Goal: Contribute content

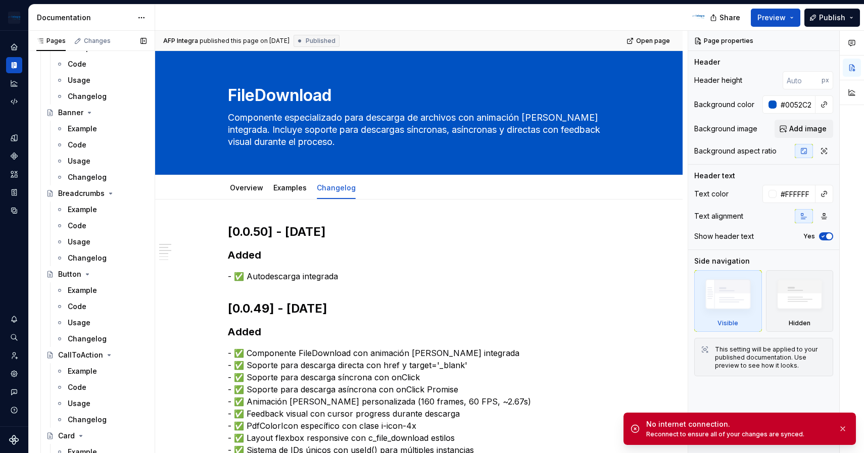
scroll to position [633, 0]
click at [92, 333] on div "Changelog" at bounding box center [87, 338] width 39 height 10
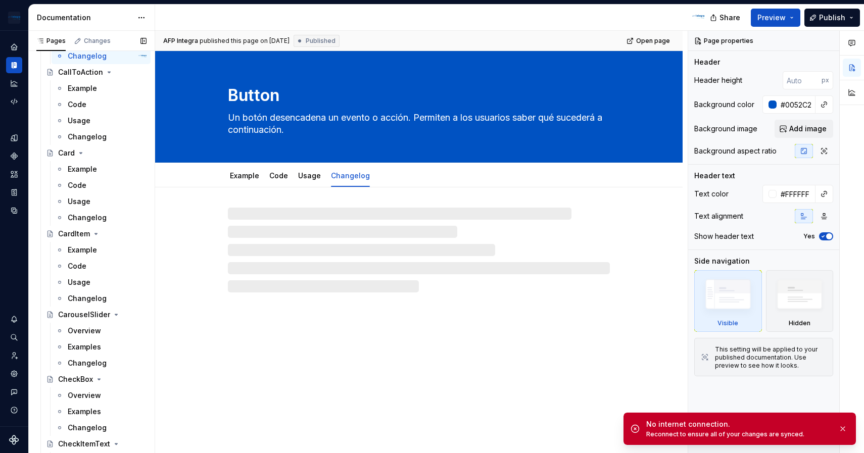
scroll to position [785, 0]
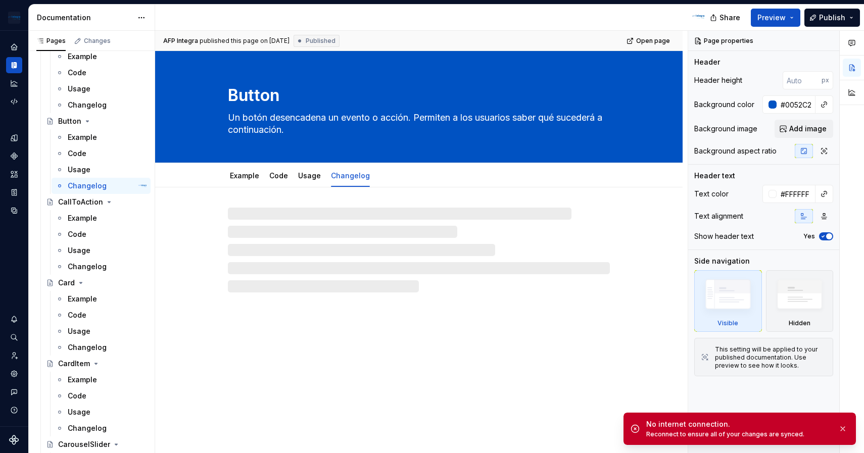
type textarea "*"
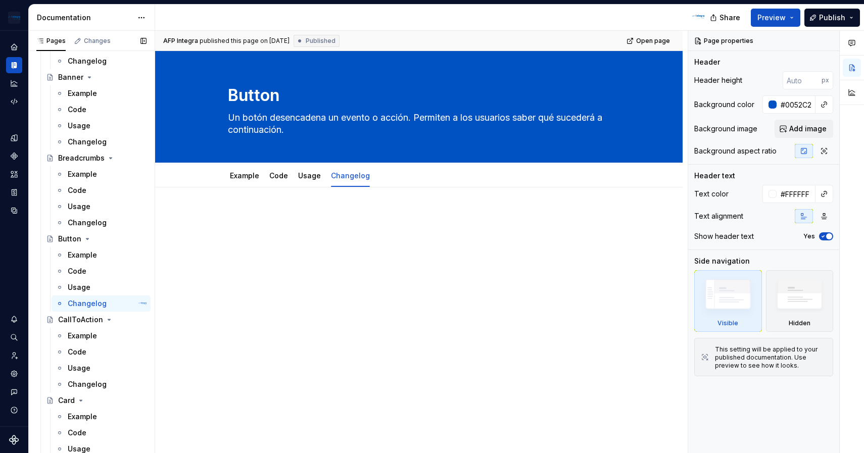
scroll to position [738, 0]
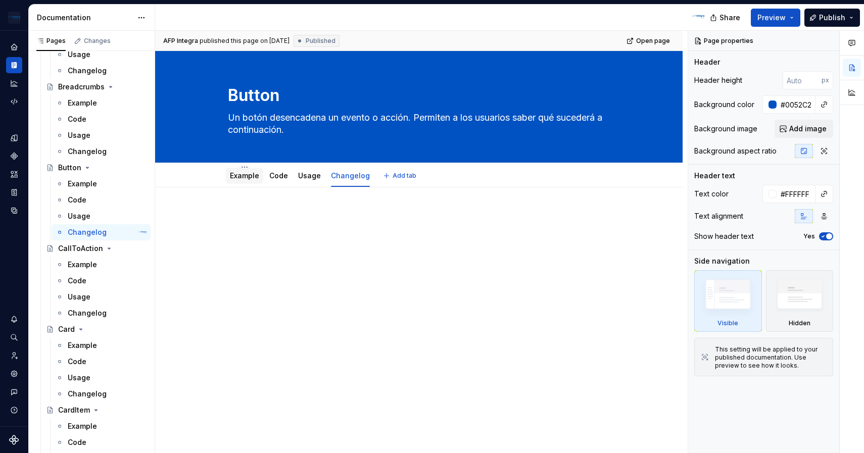
click at [235, 174] on link "Example" at bounding box center [244, 175] width 29 height 9
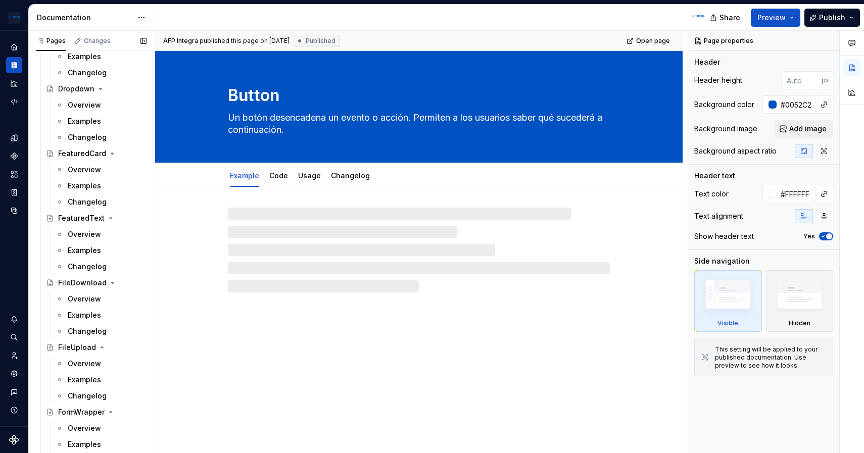
scroll to position [1691, 0]
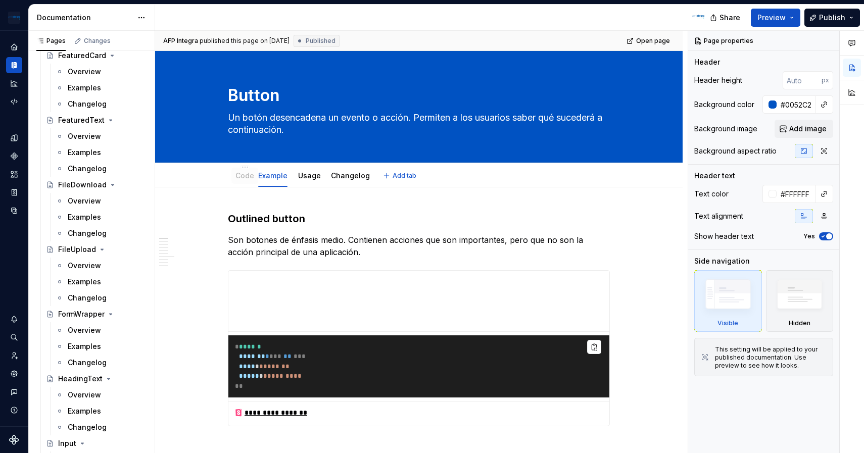
drag, startPoint x: 282, startPoint y: 182, endPoint x: 247, endPoint y: 181, distance: 35.9
click at [247, 181] on div "Code" at bounding box center [244, 176] width 27 height 16
click at [247, 178] on link "Code" at bounding box center [239, 175] width 19 height 9
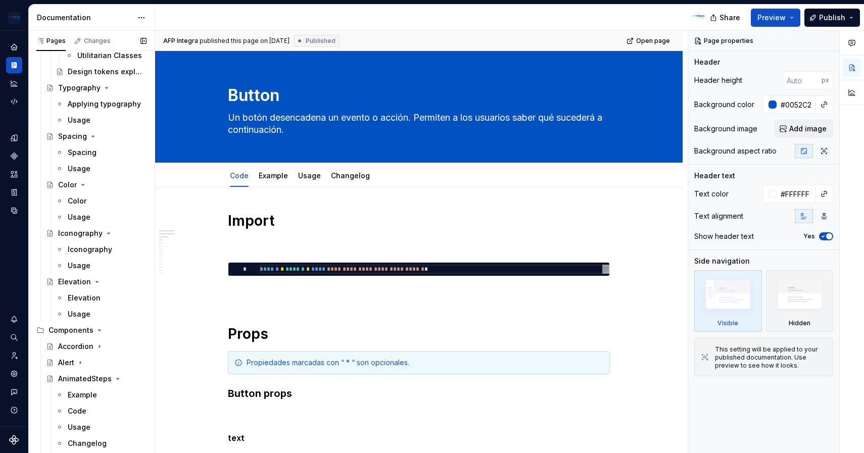
scroll to position [489, 0]
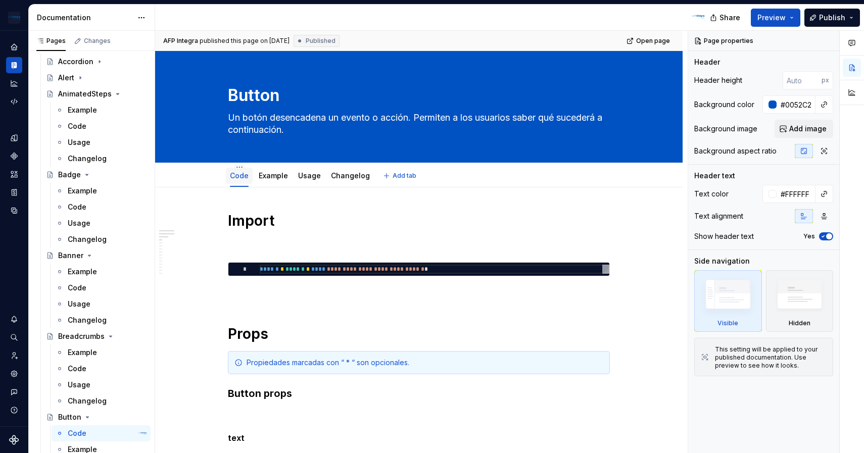
click at [241, 175] on link "Code" at bounding box center [239, 175] width 19 height 9
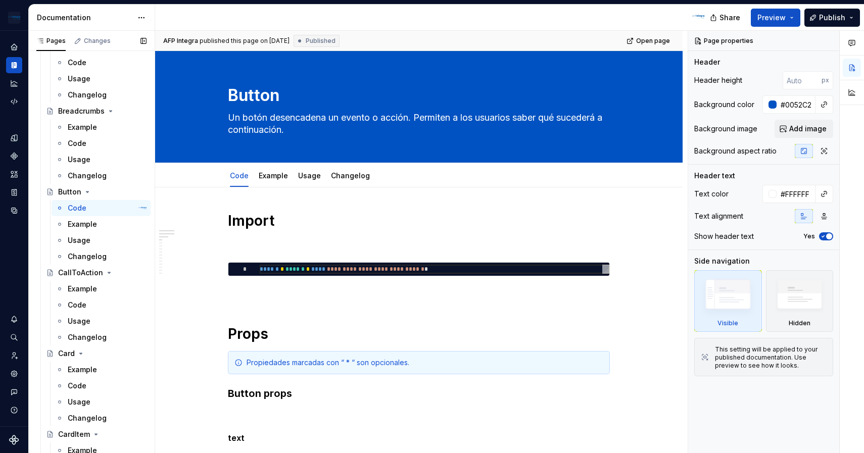
scroll to position [712, 0]
click at [127, 213] on button "Page tree" at bounding box center [125, 210] width 14 height 14
type textarea "*"
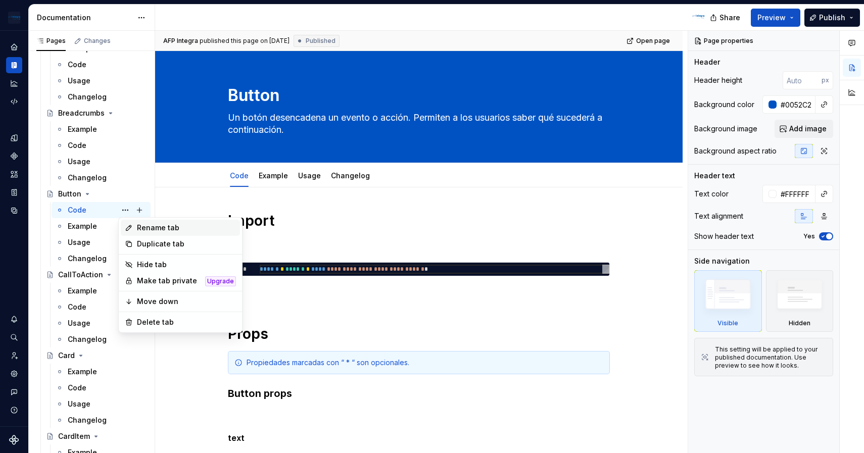
click at [182, 225] on div "Rename tab" at bounding box center [186, 228] width 99 height 10
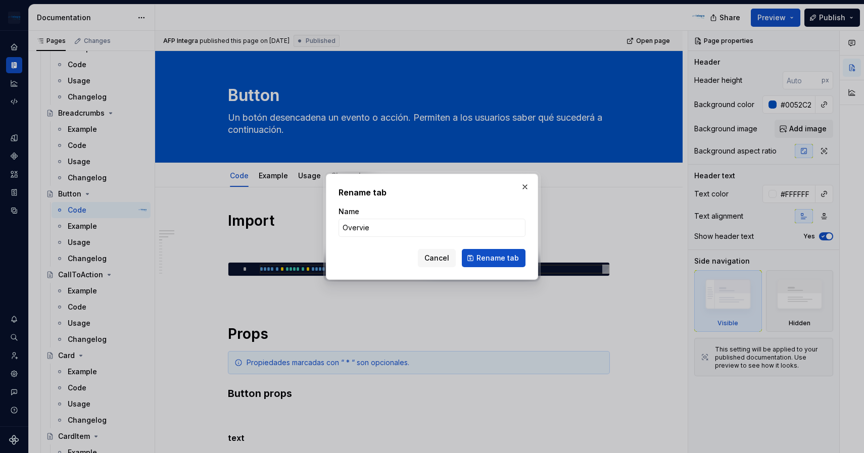
type input "Overview"
click button "Rename tab" at bounding box center [494, 258] width 64 height 18
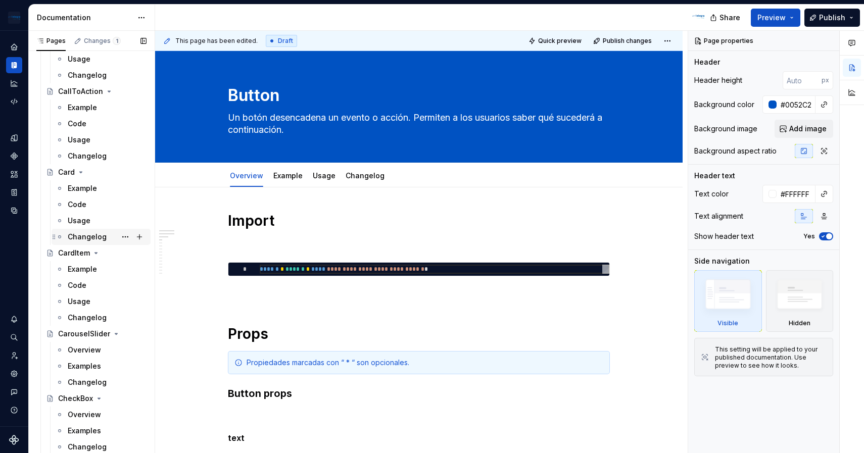
scroll to position [607, 0]
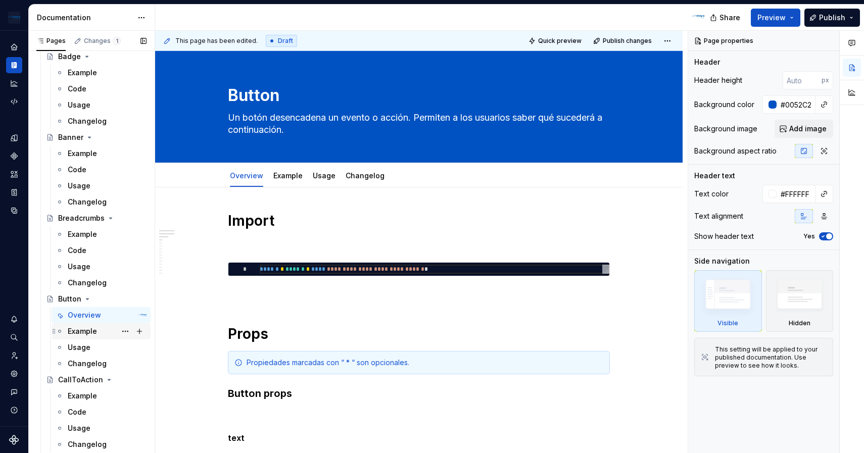
click at [98, 336] on div "Example" at bounding box center [107, 331] width 79 height 14
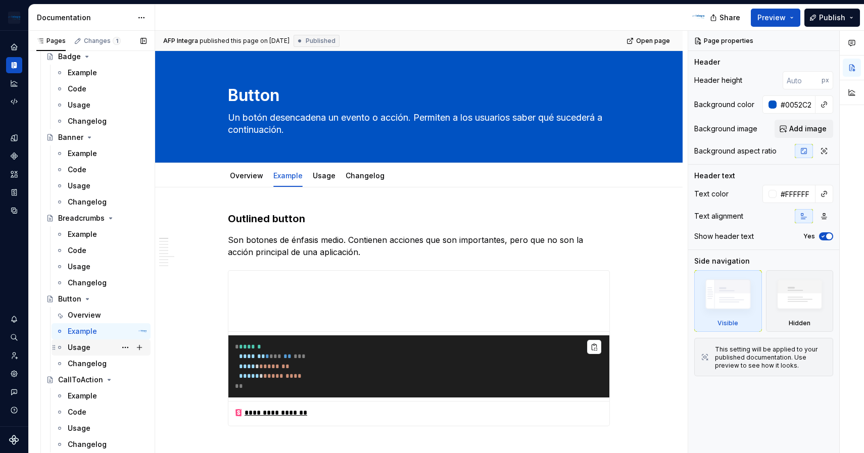
click at [89, 354] on div "Usage" at bounding box center [107, 348] width 79 height 14
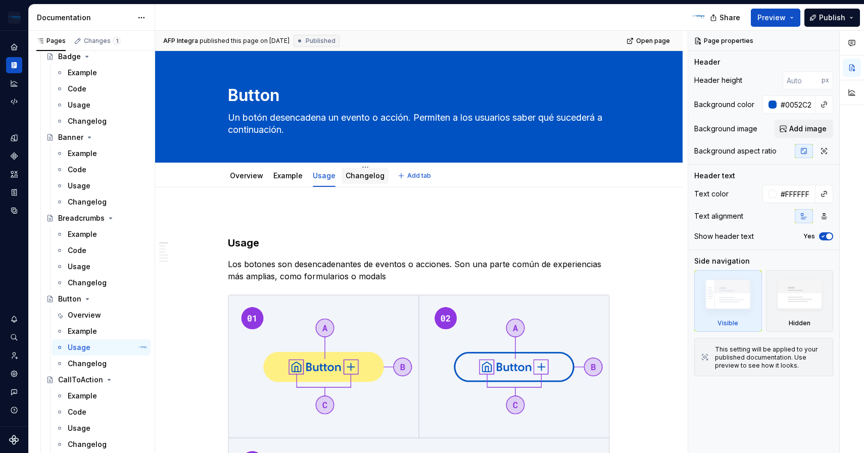
click at [361, 178] on link "Changelog" at bounding box center [365, 175] width 39 height 9
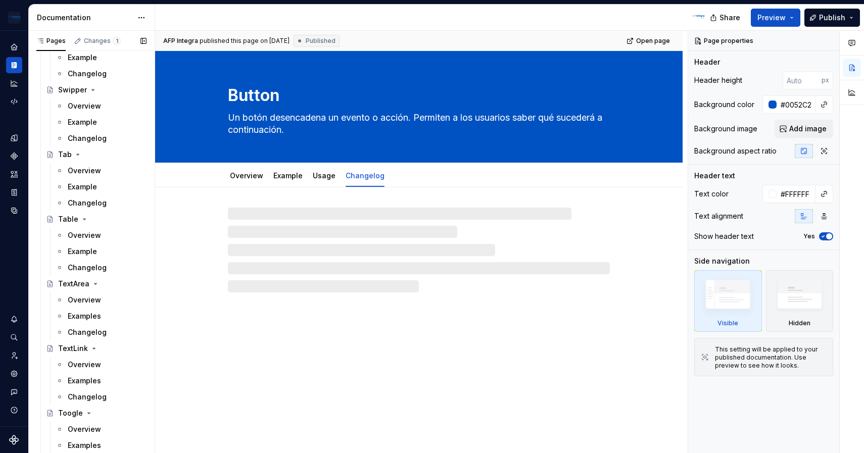
scroll to position [2641, 0]
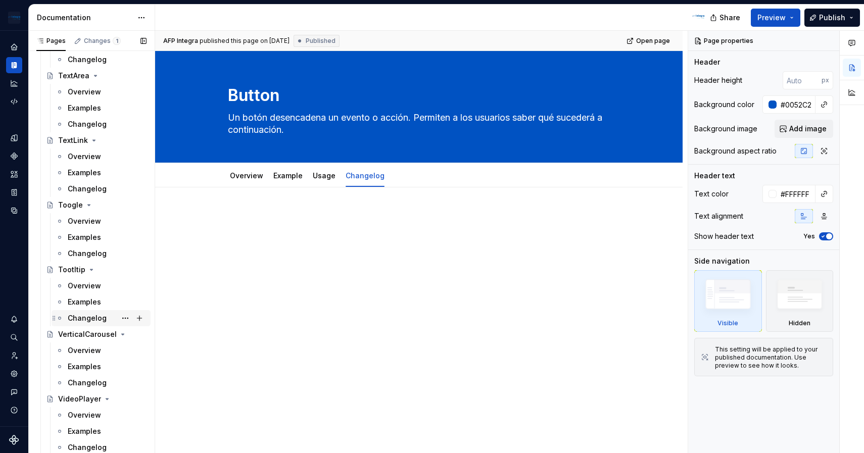
click at [104, 318] on div "Changelog" at bounding box center [107, 318] width 79 height 14
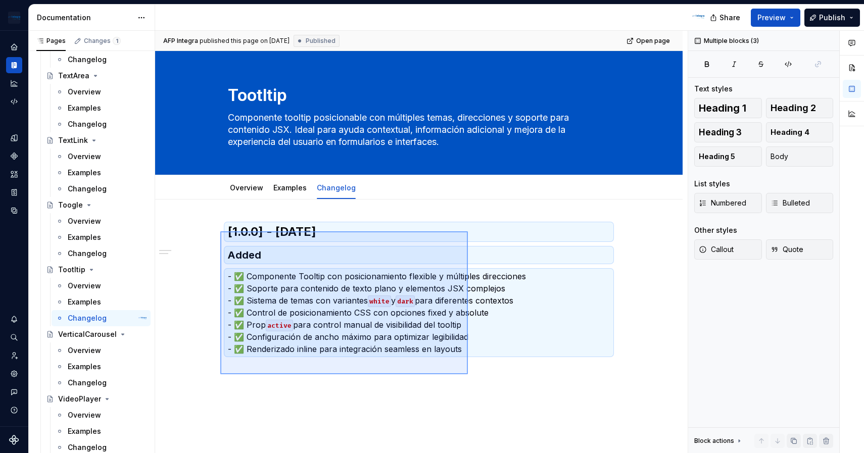
drag, startPoint x: 468, startPoint y: 374, endPoint x: 220, endPoint y: 231, distance: 285.9
click at [220, 231] on div "AFP Integra published this page on [DATE] Published Open page Tootltip Componen…" at bounding box center [421, 242] width 533 height 423
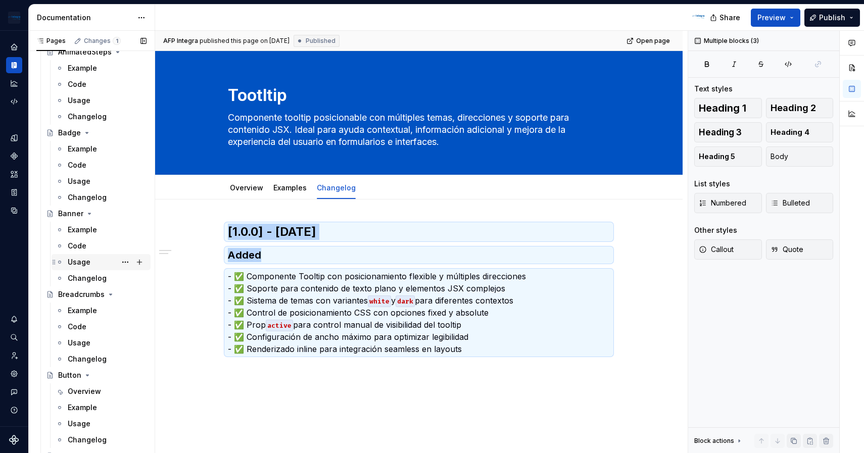
scroll to position [673, 0]
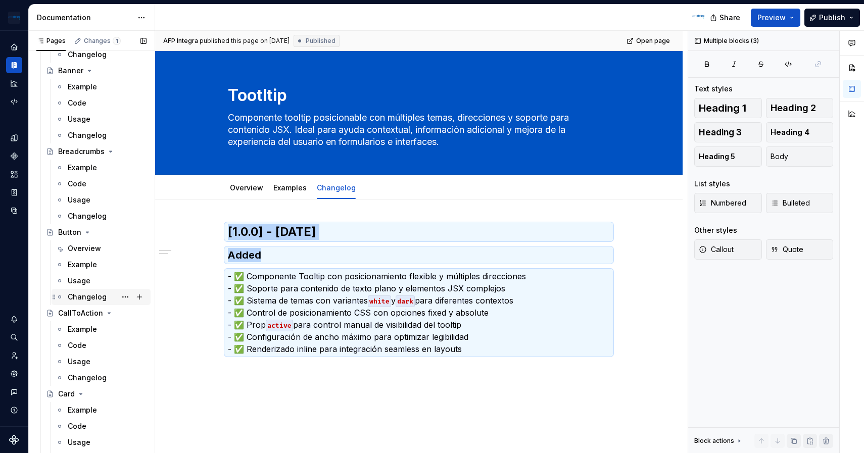
click at [99, 297] on div "Changelog" at bounding box center [87, 297] width 39 height 10
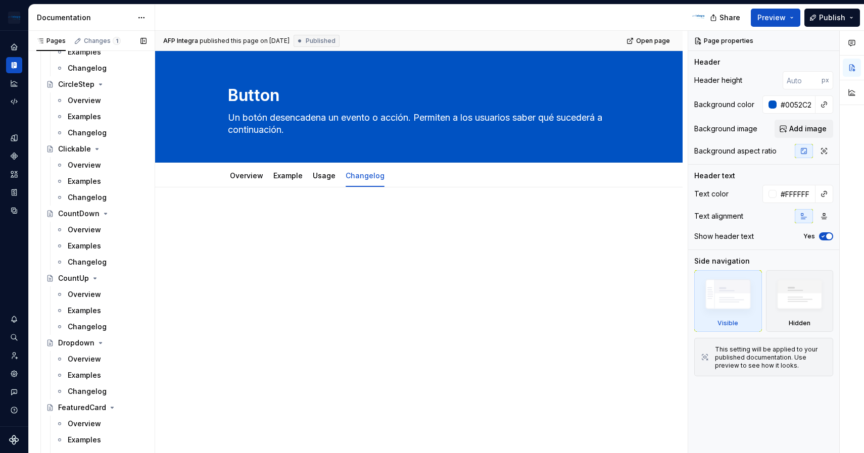
scroll to position [1342, 0]
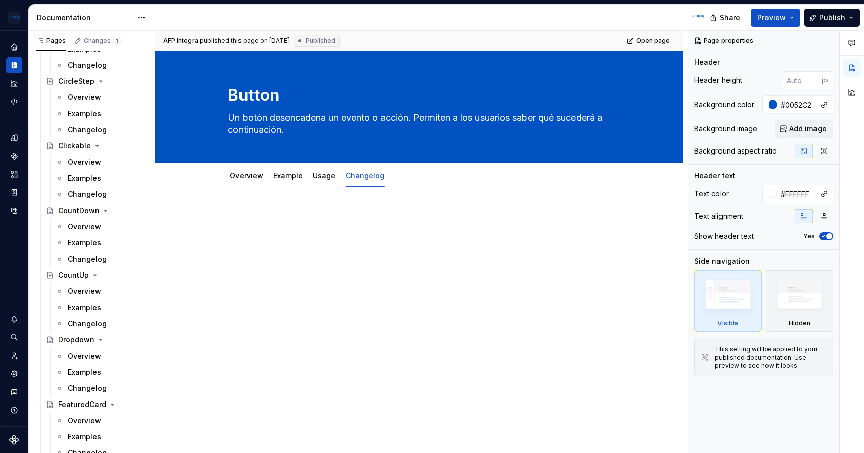
type textarea "*"
click at [277, 255] on div at bounding box center [419, 237] width 382 height 51
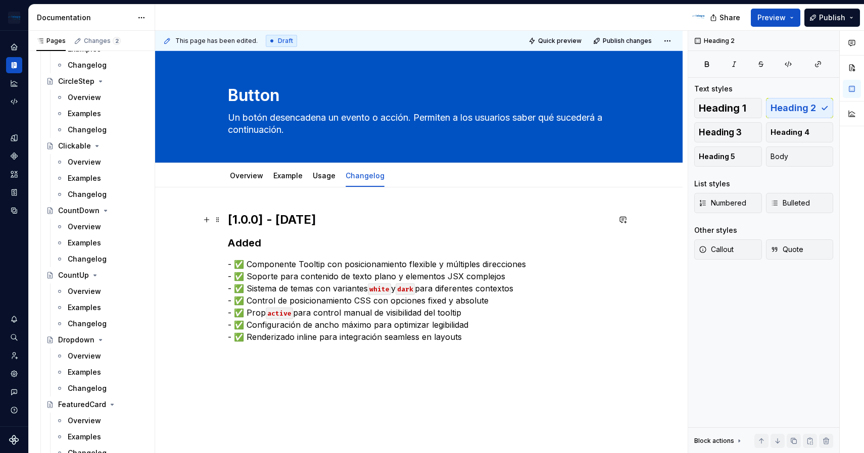
click at [245, 219] on h2 "[1.0.0] - [DATE]" at bounding box center [419, 220] width 382 height 16
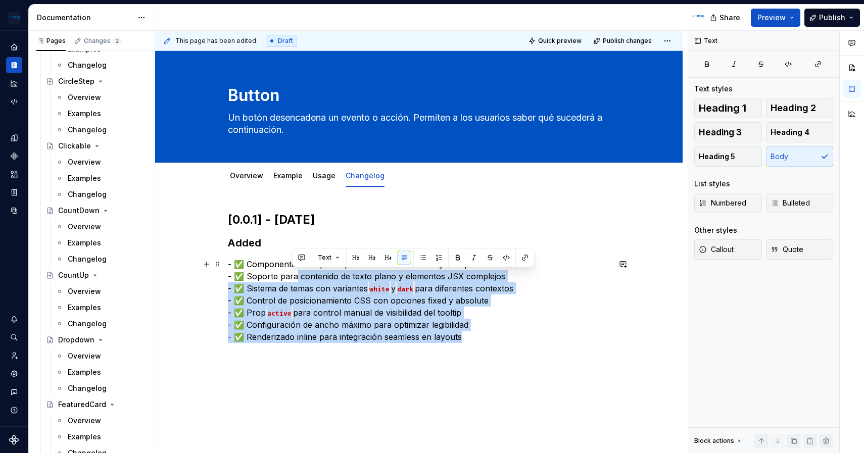
drag, startPoint x: 469, startPoint y: 343, endPoint x: 295, endPoint y: 277, distance: 186.7
click at [295, 277] on p "- ✅ Componente Tooltip con posicionamiento flexible y múltiples direcciones - ✅…" at bounding box center [419, 300] width 382 height 85
click at [297, 276] on p "- ✅ Componente Tooltip con posicionamiento flexible y múltiples direcciones - ✅…" at bounding box center [419, 300] width 382 height 85
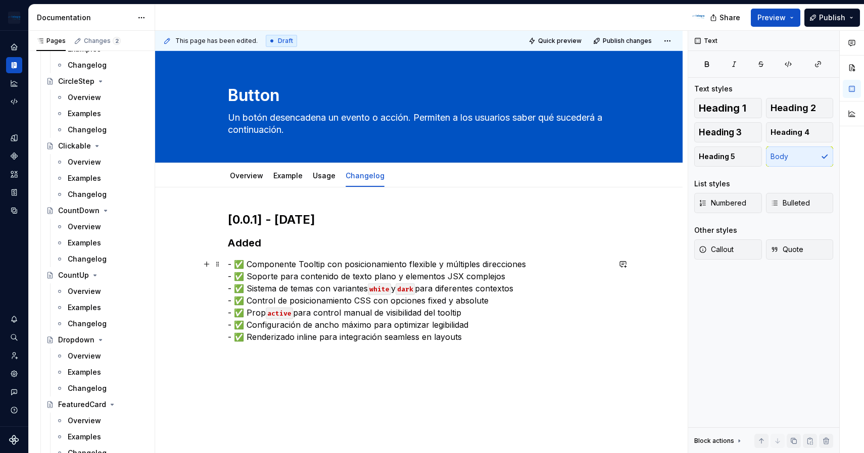
click at [305, 262] on p "- ✅ Componente Tooltip con posicionamiento flexible y múltiples direcciones - ✅…" at bounding box center [419, 300] width 382 height 85
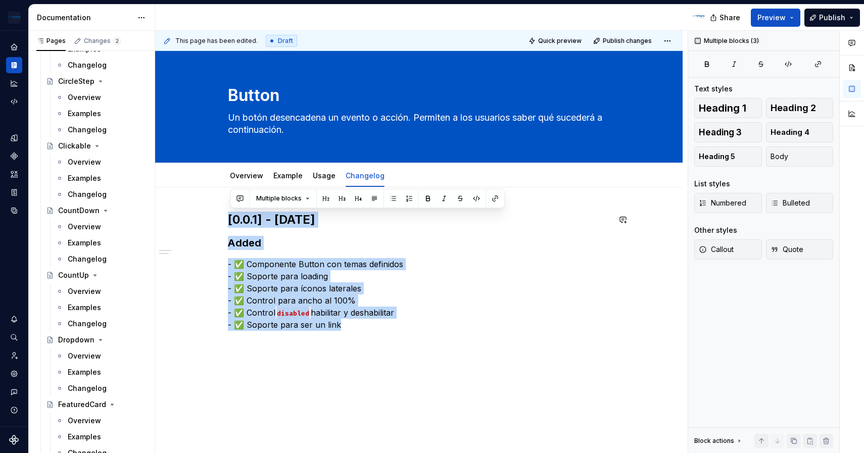
drag, startPoint x: 361, startPoint y: 335, endPoint x: 223, endPoint y: 209, distance: 186.7
click at [223, 209] on div "[0.0.1] - [DATE] Added - ✅ Componente Button con temas definidos - ✅ Soporte pa…" at bounding box center [418, 333] width 527 height 292
copy div "[0.0.1] - [DATE] Added - ✅ Componente Button con temas definidos - ✅ Soporte pa…"
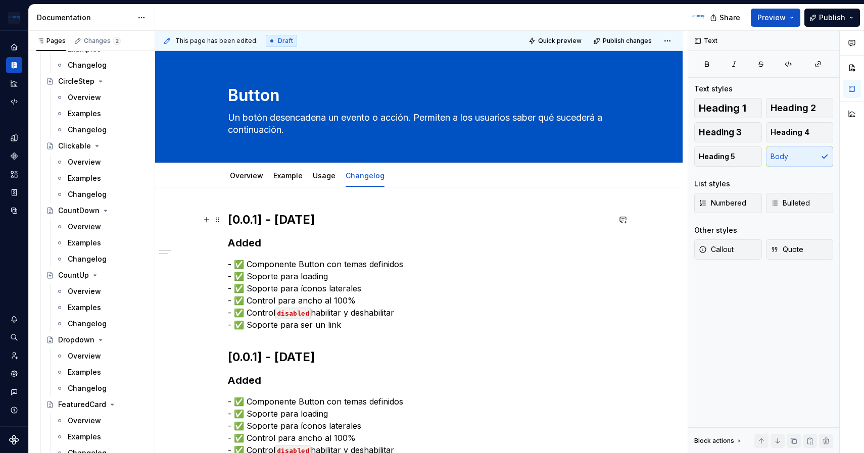
click at [356, 220] on h2 "[0.0.1] - [DATE]" at bounding box center [419, 220] width 382 height 16
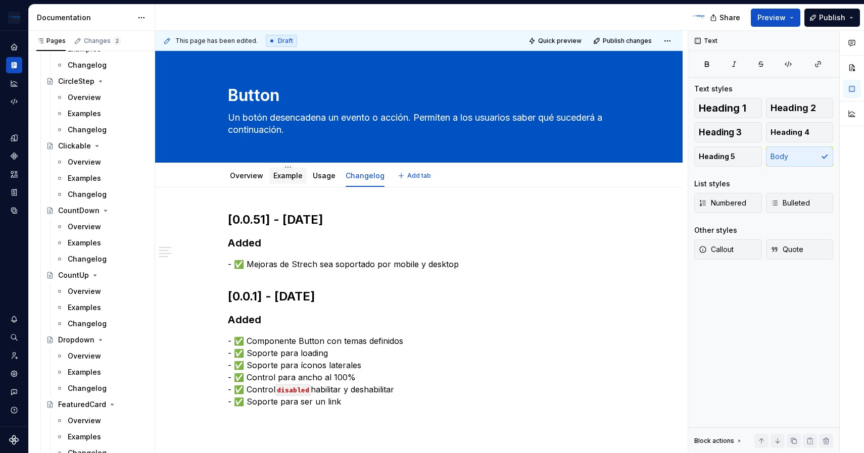
click at [299, 178] on link "Example" at bounding box center [287, 175] width 29 height 9
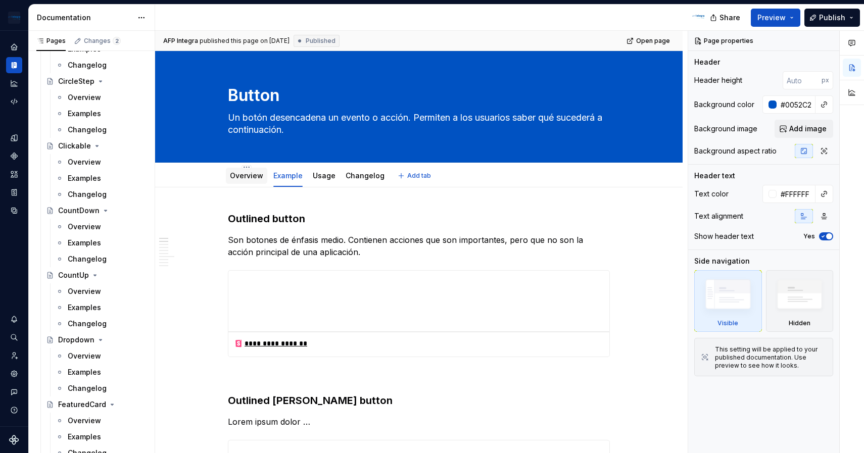
click at [246, 173] on link "Overview" at bounding box center [246, 175] width 33 height 9
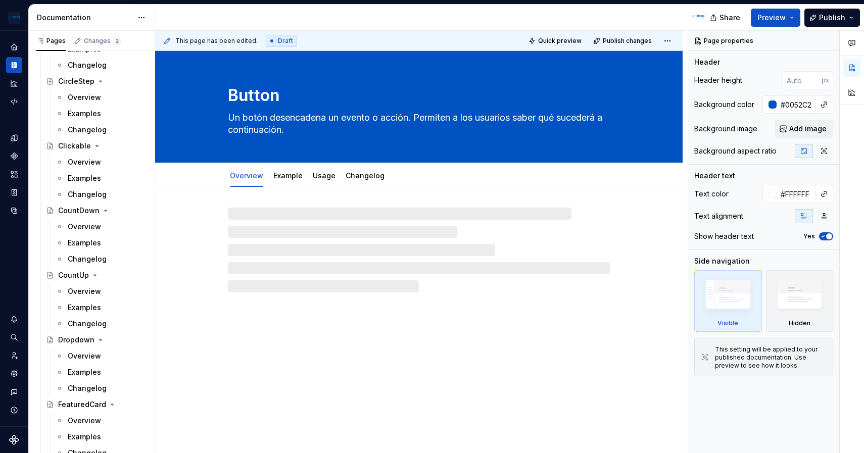
type textarea "*"
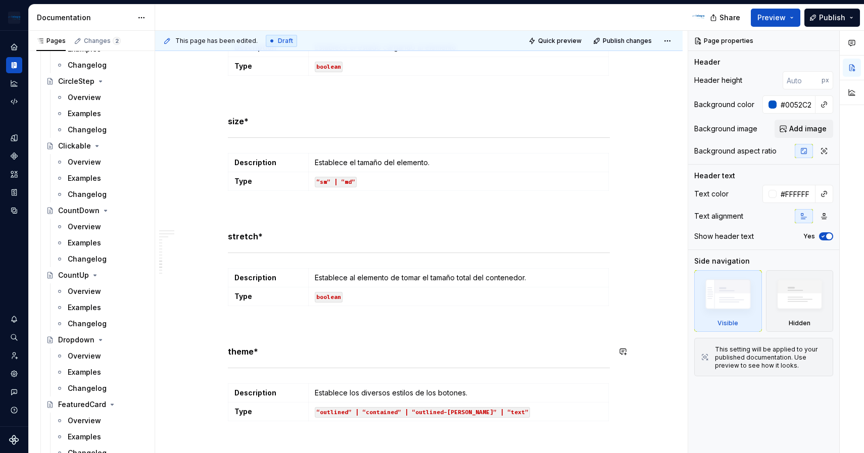
scroll to position [1128, 0]
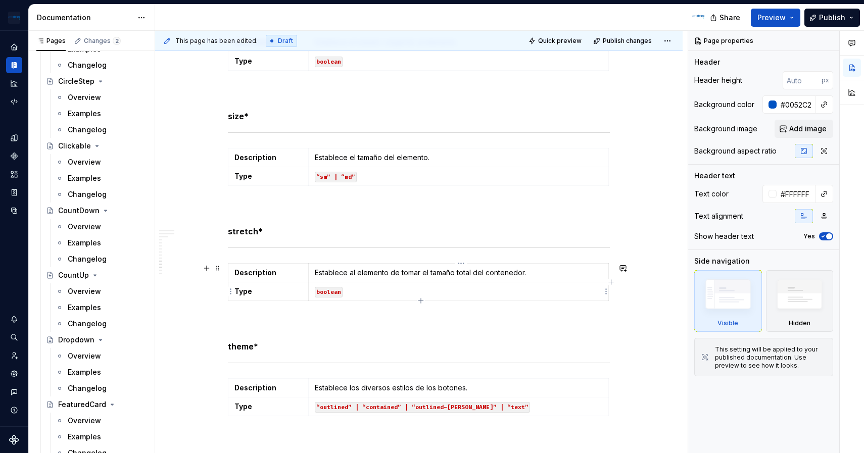
click at [379, 290] on p "boolean" at bounding box center [458, 291] width 287 height 10
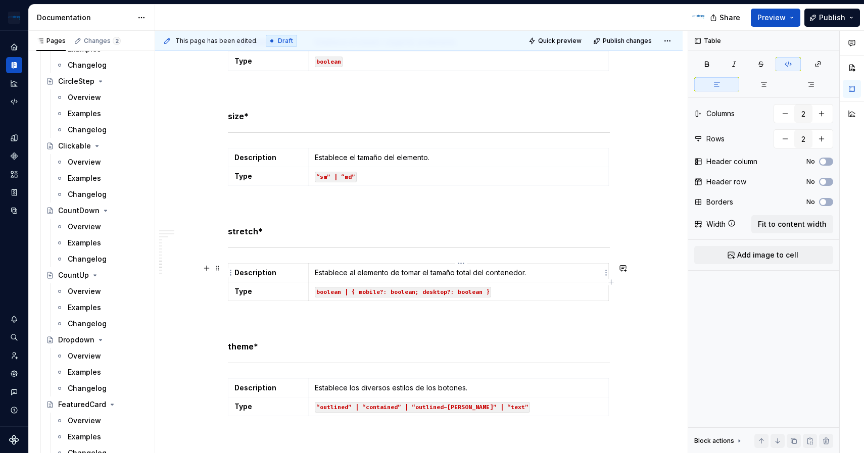
click at [544, 270] on p "Establece al elemento de tomar el tamaño total del contenedor." at bounding box center [458, 273] width 287 height 10
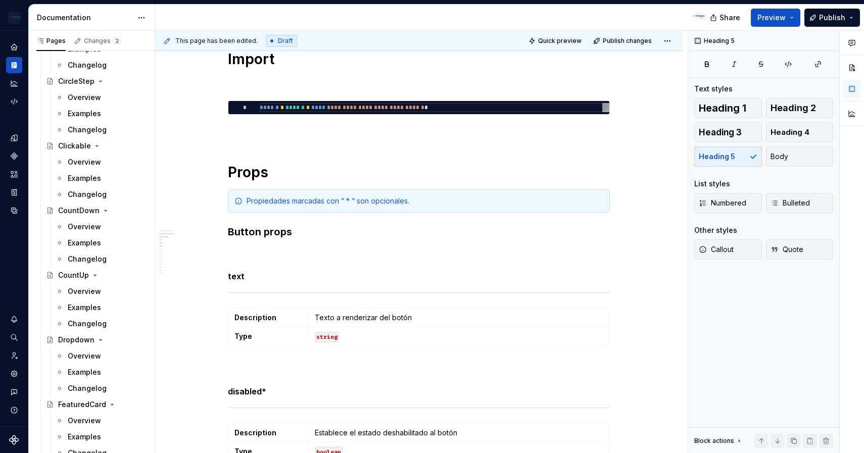
scroll to position [0, 0]
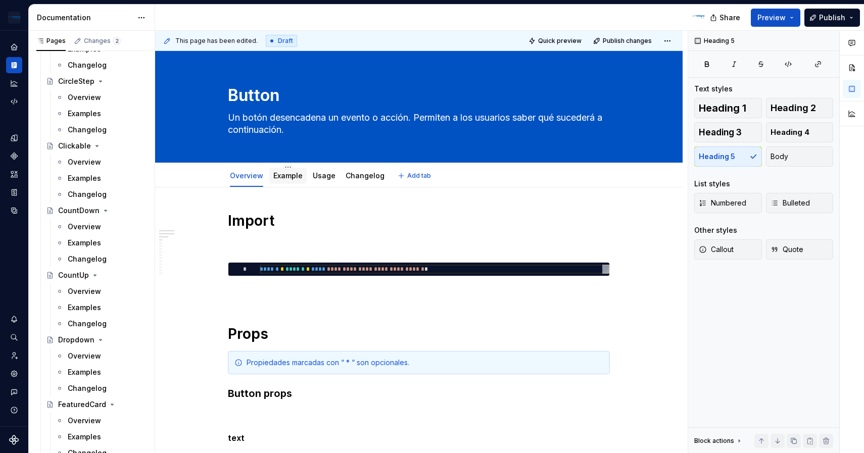
click at [288, 182] on div "Example" at bounding box center [287, 176] width 37 height 16
click at [300, 177] on link "Example" at bounding box center [287, 175] width 29 height 9
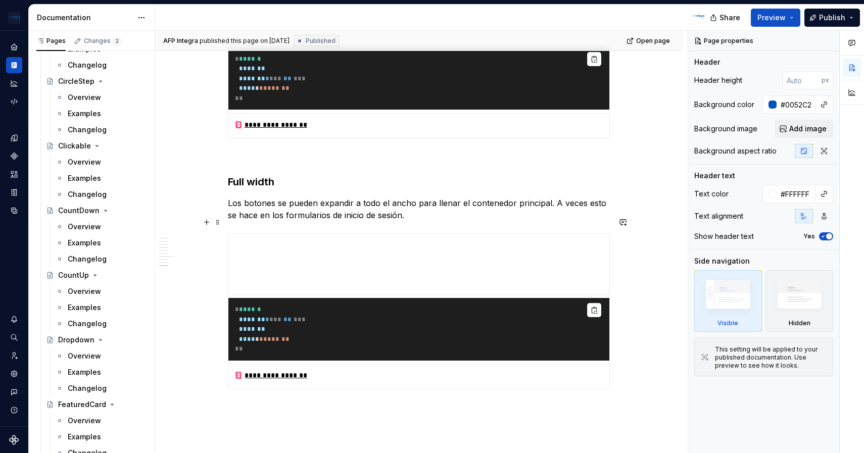
scroll to position [2166, 0]
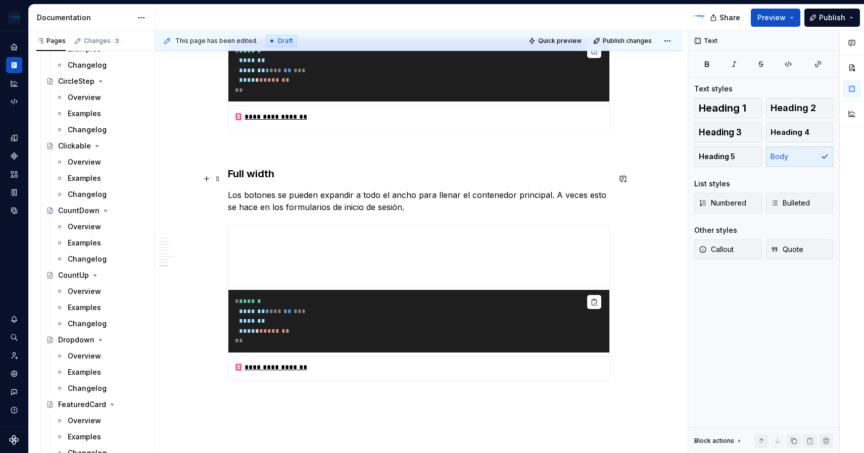
drag, startPoint x: 307, startPoint y: 399, endPoint x: 256, endPoint y: 191, distance: 213.5
click at [461, 192] on p "Los botones se pueden expandir a todo el ancho para llenar el contenedor princi…" at bounding box center [419, 201] width 382 height 24
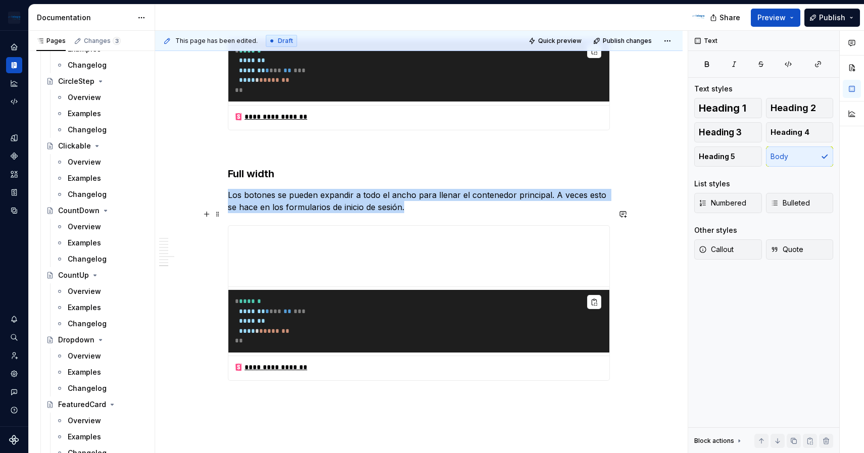
click at [332, 308] on pre "* ****** ******* * * * * ** * * * ******* **** * * ****** * **" at bounding box center [418, 321] width 381 height 63
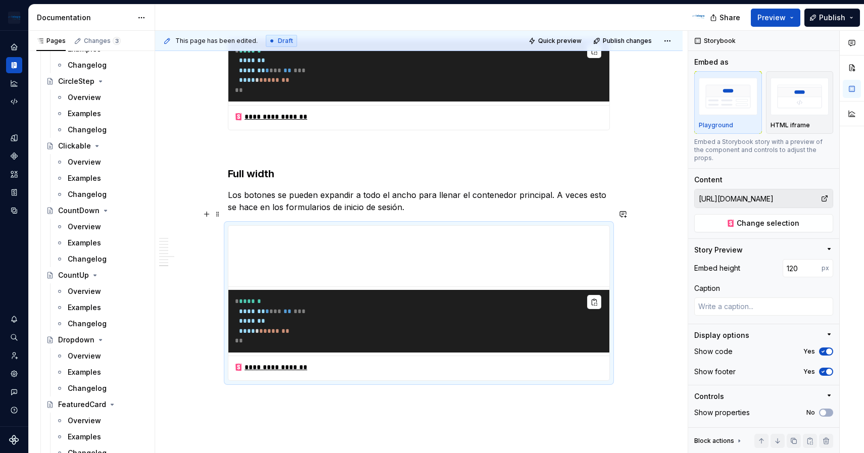
click at [293, 307] on pre "* ****** ******* * * * * ** * * * ******* **** * * ****** * **" at bounding box center [418, 321] width 381 height 63
click at [830, 18] on span "Publish" at bounding box center [832, 18] width 26 height 10
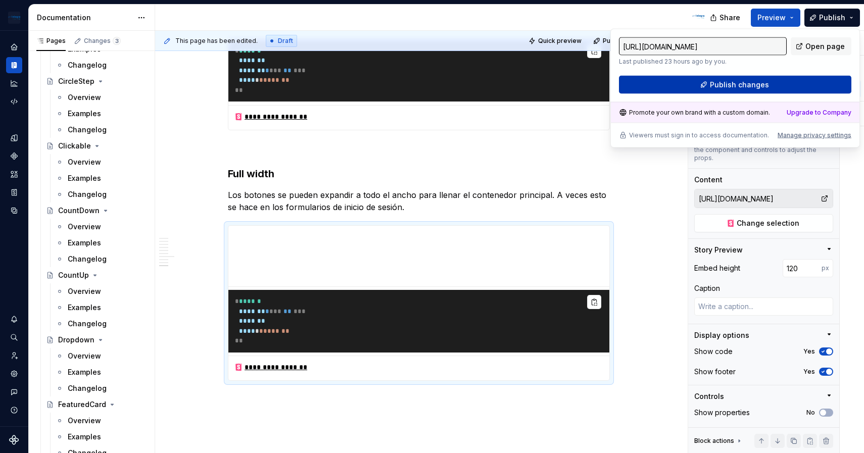
click at [757, 84] on span "Publish changes" at bounding box center [739, 85] width 59 height 10
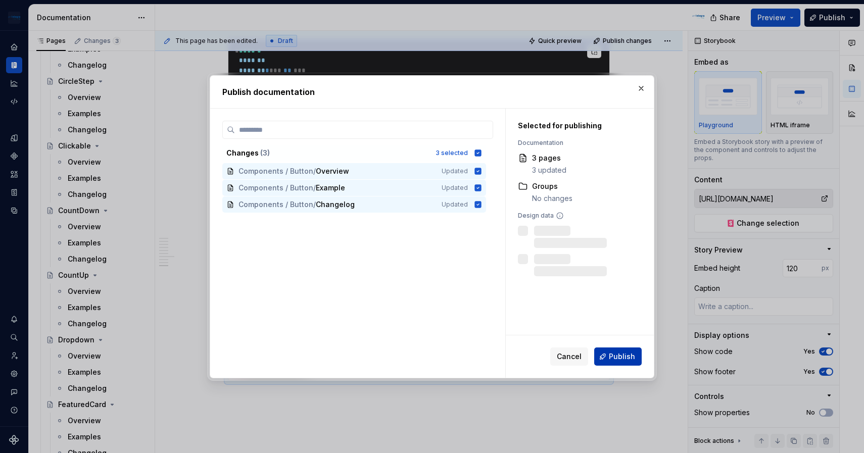
click at [635, 361] on button "Publish" at bounding box center [617, 357] width 47 height 18
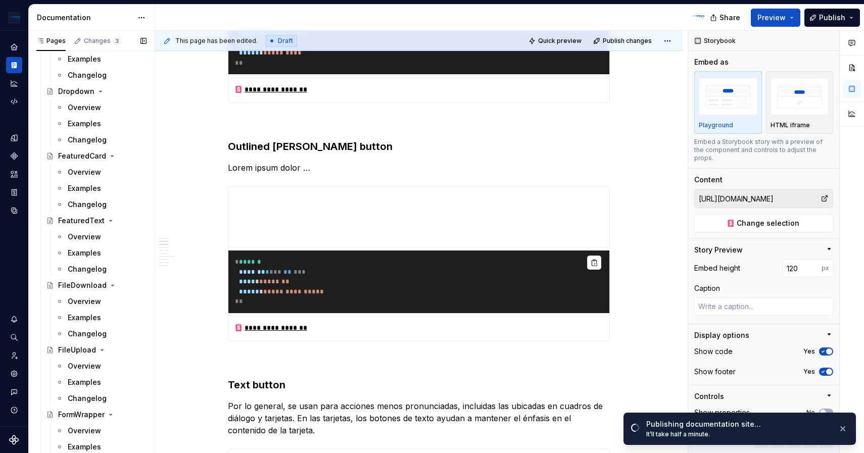
scroll to position [1612, 0]
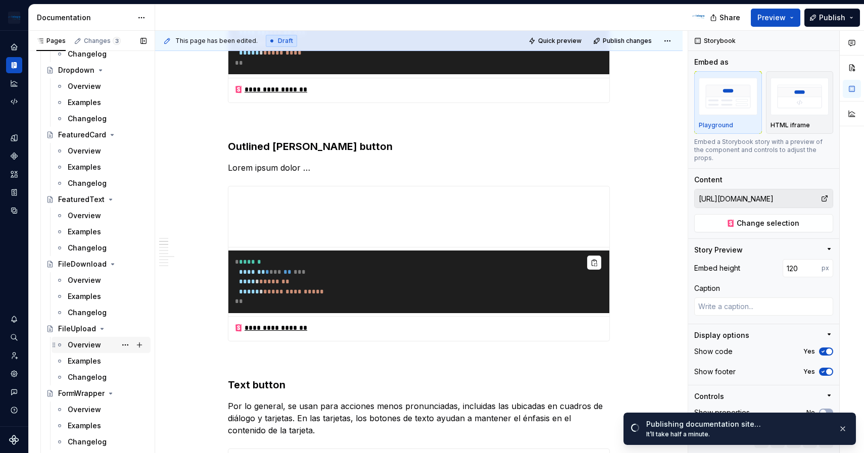
click at [94, 342] on div "Overview" at bounding box center [84, 345] width 33 height 10
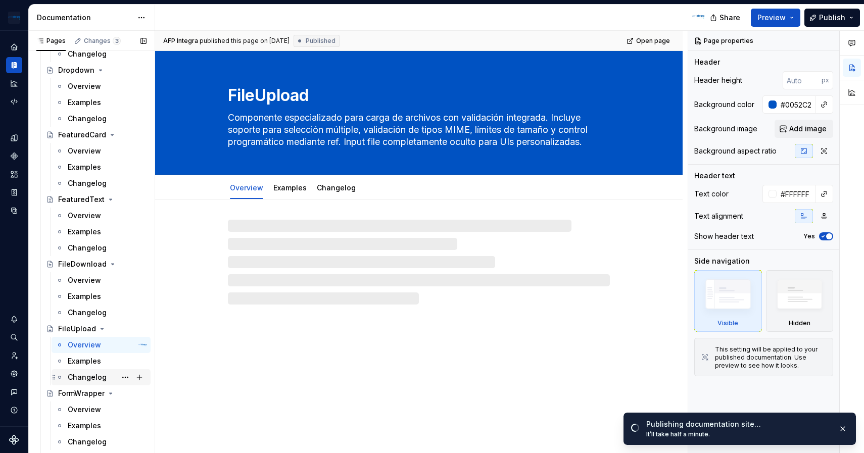
click at [101, 370] on div "Changelog" at bounding box center [107, 377] width 79 height 14
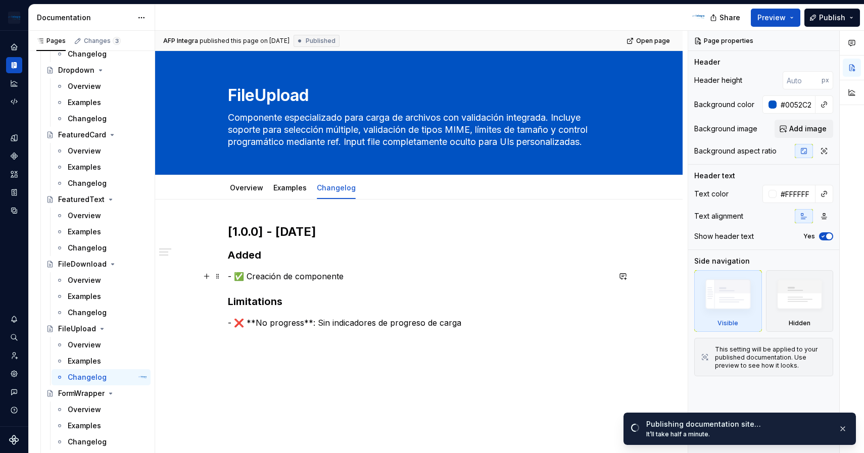
type textarea "*"
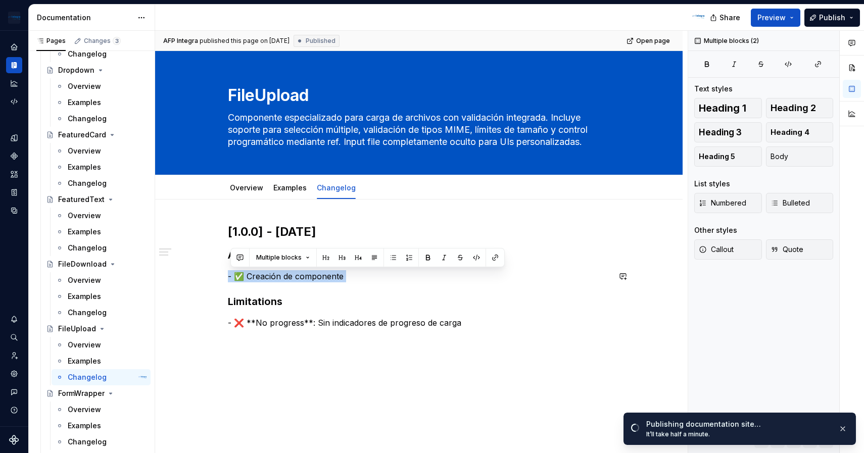
drag, startPoint x: 370, startPoint y: 292, endPoint x: 238, endPoint y: 265, distance: 134.6
click at [238, 265] on div "[1.0.0] - [DATE] Added - ✅ Creación de componente Limitations - ❌ **No progress…" at bounding box center [419, 276] width 382 height 105
click at [330, 287] on div "[1.0.0] - [DATE] Added - ✅ Creación de componente Limitations - ❌ **No progress…" at bounding box center [419, 276] width 382 height 105
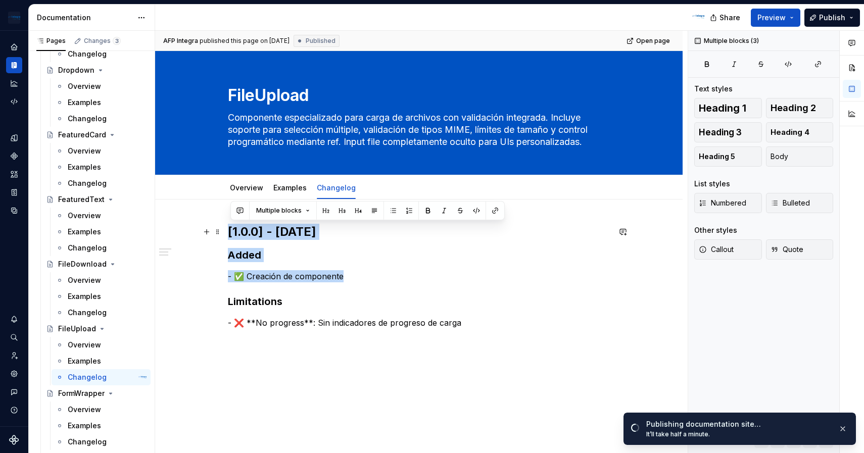
drag, startPoint x: 361, startPoint y: 281, endPoint x: 231, endPoint y: 234, distance: 138.1
click at [231, 234] on div "[1.0.0] - [DATE] Added - ✅ Creación de componente Limitations - ❌ **No progress…" at bounding box center [419, 276] width 382 height 105
copy div "[1.0.0] - [DATE] Added - ✅ Creación de componente"
click at [231, 234] on h2 "[1.0.0] - [DATE]" at bounding box center [419, 232] width 382 height 16
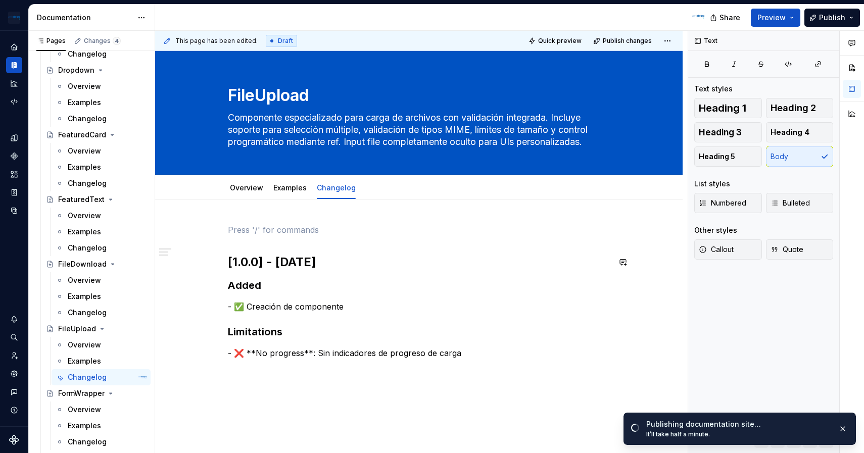
paste div
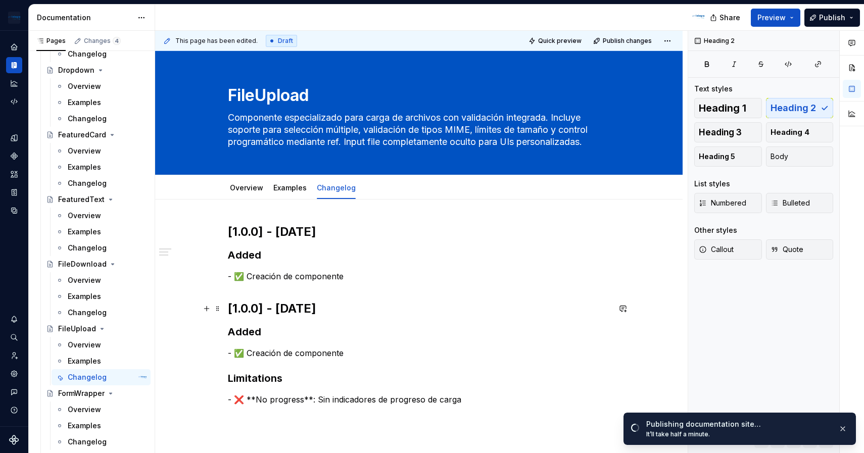
click at [257, 305] on h2 "[1.0.0] - [DATE]" at bounding box center [419, 309] width 382 height 16
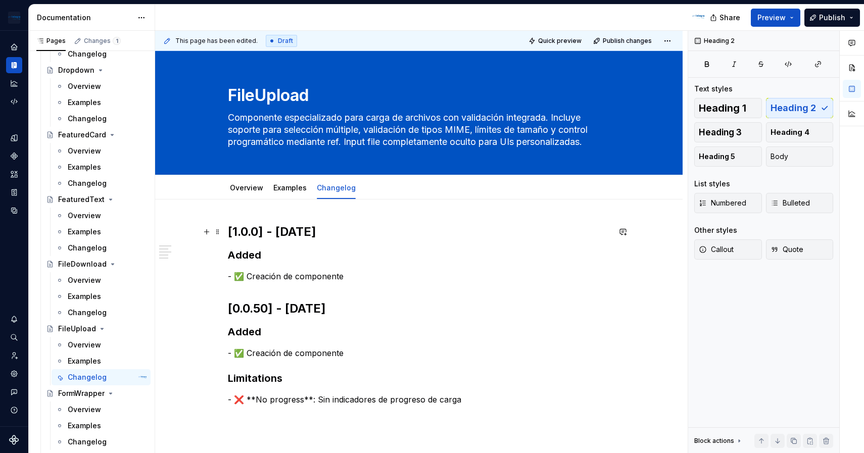
click at [261, 233] on h2 "[1.0.0] - [DATE]" at bounding box center [419, 232] width 382 height 16
click at [362, 229] on h2 "[0.0.51] - [DATE]" at bounding box center [419, 232] width 382 height 16
click at [372, 282] on p "- ✅ Creación de componente" at bounding box center [419, 276] width 382 height 12
click at [251, 257] on h3 "Added" at bounding box center [419, 255] width 382 height 14
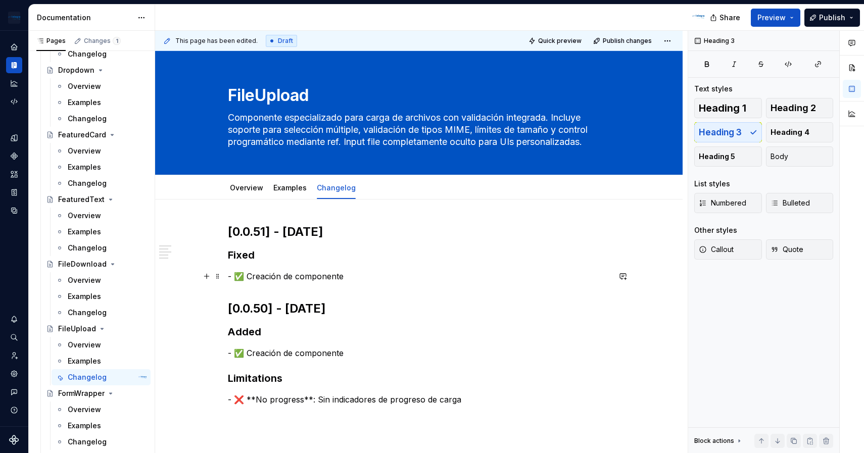
click at [245, 279] on p "- ✅ Creación de componente" at bounding box center [419, 276] width 382 height 12
click at [242, 276] on p "- ✅ Creación de componente" at bounding box center [419, 276] width 382 height 12
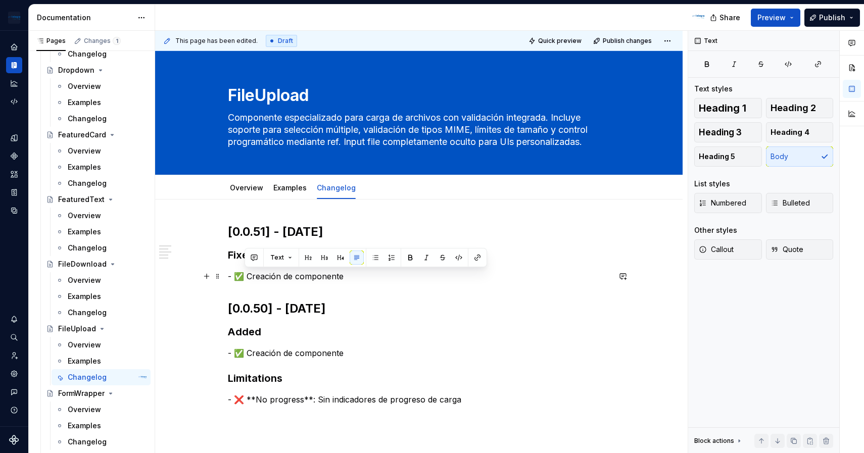
click at [252, 275] on p "- ✅ Creación de componente" at bounding box center [419, 276] width 382 height 12
click at [246, 277] on p "- ✅ Creación de componente" at bounding box center [419, 276] width 382 height 12
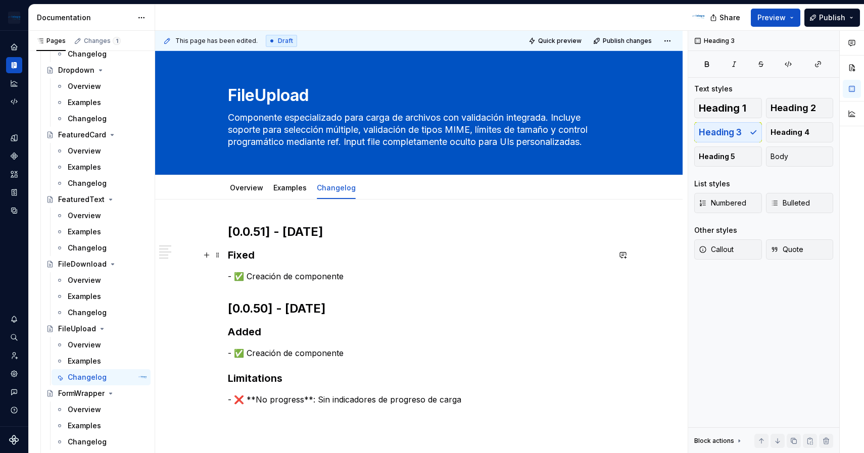
click at [255, 261] on h3 "Fixed" at bounding box center [419, 255] width 382 height 14
click at [247, 282] on p "- ✅ Creación de componente" at bounding box center [419, 276] width 382 height 12
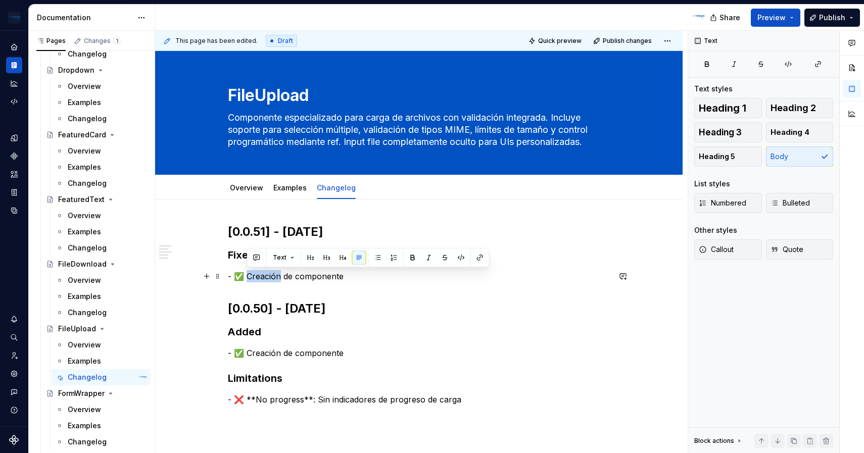
click at [247, 282] on p "- ✅ Creación de componente" at bounding box center [419, 276] width 382 height 12
click at [293, 255] on button "Text" at bounding box center [283, 258] width 31 height 14
click at [250, 281] on p "- ✅ Creación de componente" at bounding box center [419, 276] width 382 height 12
click at [241, 271] on p "- ✅ Creación de componente" at bounding box center [419, 276] width 382 height 12
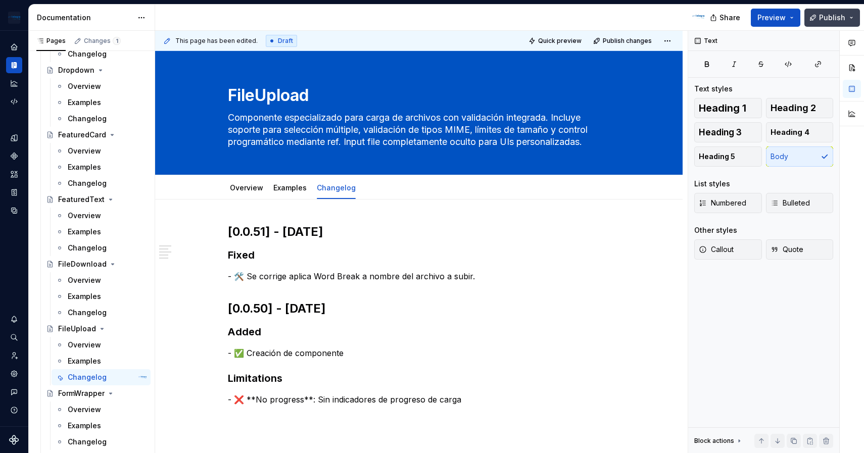
click at [850, 22] on button "Publish" at bounding box center [832, 18] width 56 height 18
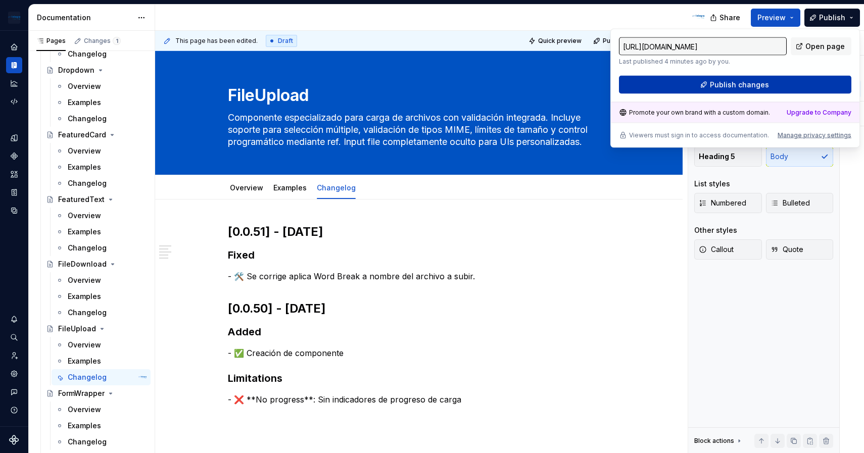
click at [810, 82] on button "Publish changes" at bounding box center [735, 85] width 232 height 18
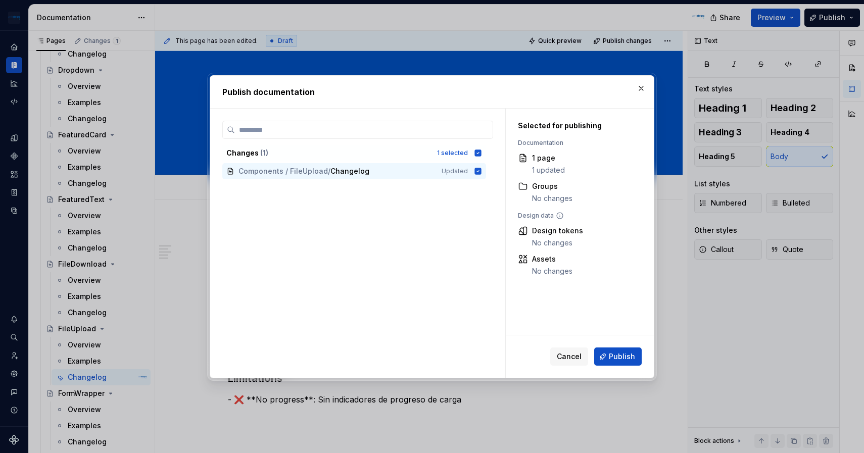
click at [614, 366] on div "Cancel Publish" at bounding box center [580, 356] width 148 height 42
click at [617, 361] on span "Publish" at bounding box center [622, 357] width 26 height 10
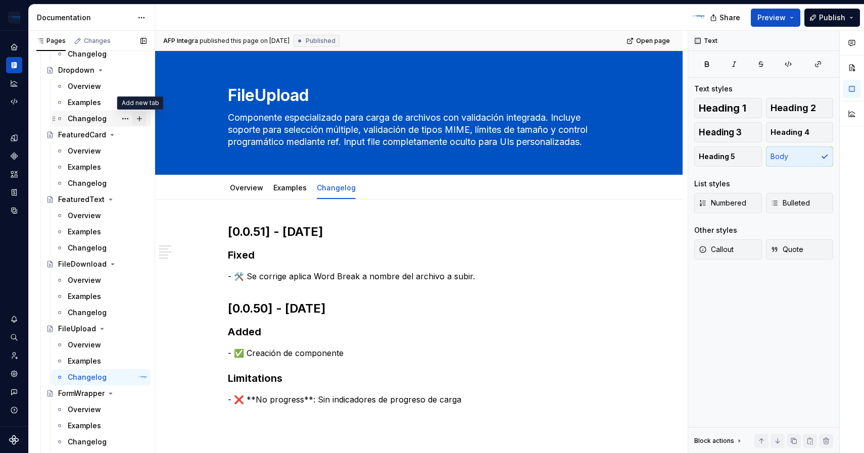
type textarea "*"
